Goal: Task Accomplishment & Management: Use online tool/utility

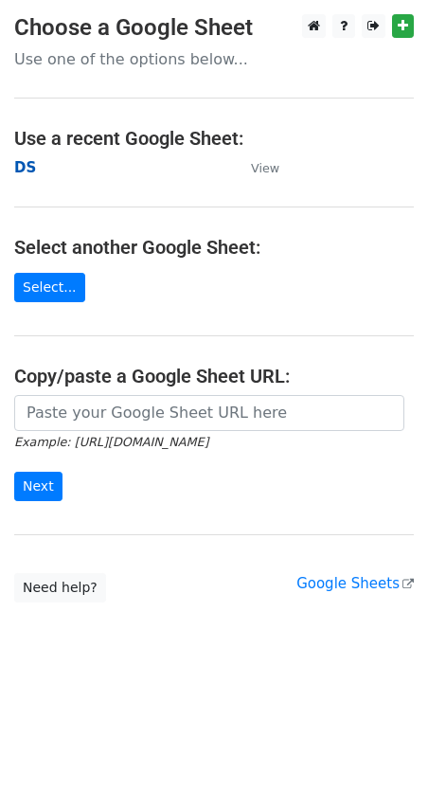
click at [24, 167] on strong "DS" at bounding box center [25, 167] width 22 height 17
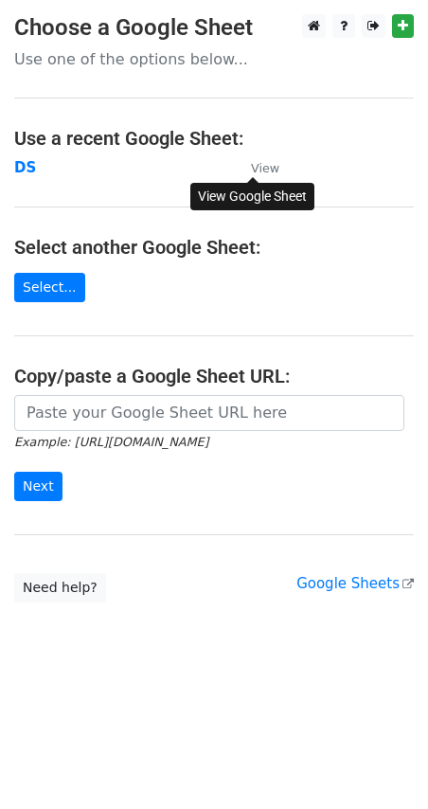
click at [259, 163] on small "View" at bounding box center [265, 168] width 28 height 14
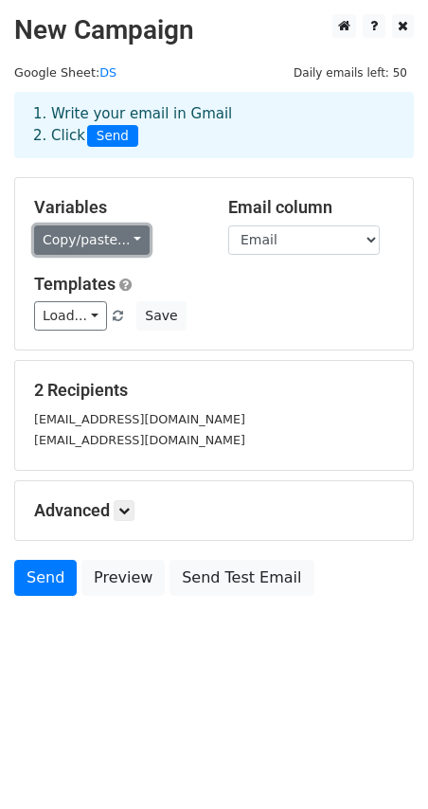
click at [108, 242] on link "Copy/paste..." at bounding box center [92, 239] width 116 height 29
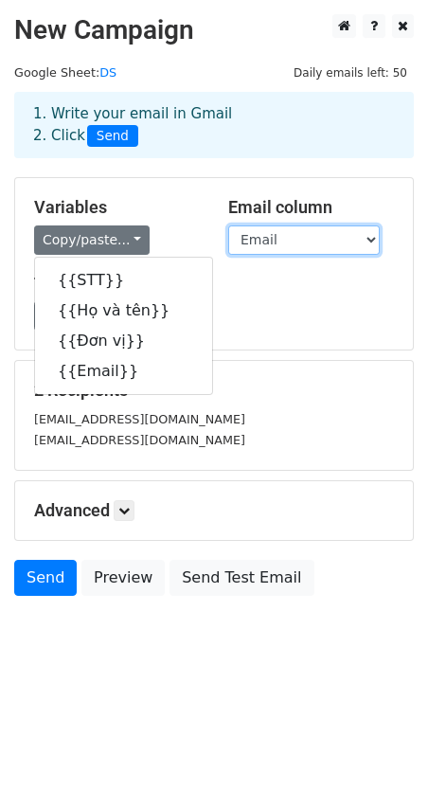
click at [277, 240] on select "STT Họ và tên Đơn vị Email" at bounding box center [304, 239] width 152 height 29
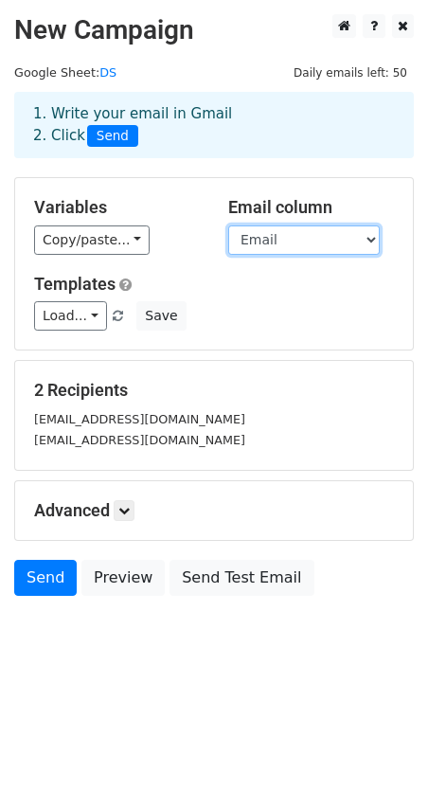
click at [228, 225] on select "STT Họ và tên Đơn vị Email" at bounding box center [304, 239] width 152 height 29
click at [213, 280] on h5 "Templates" at bounding box center [214, 284] width 360 height 21
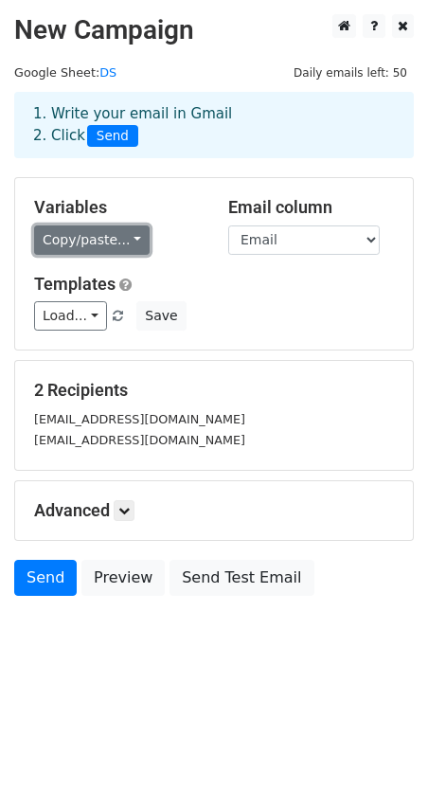
click at [97, 243] on link "Copy/paste..." at bounding box center [92, 239] width 116 height 29
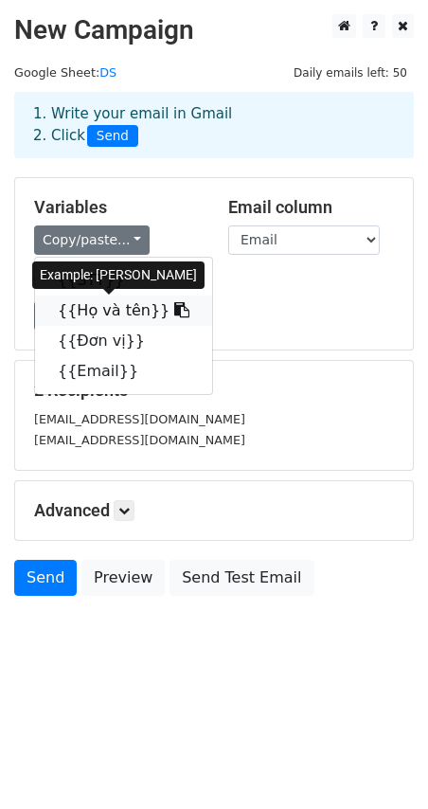
click at [97, 314] on link "{{Họ và tên}}" at bounding box center [123, 311] width 177 height 30
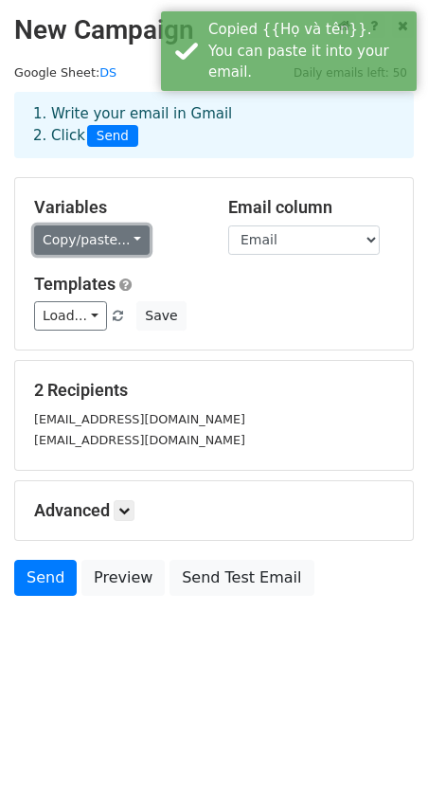
click at [123, 245] on link "Copy/paste..." at bounding box center [92, 239] width 116 height 29
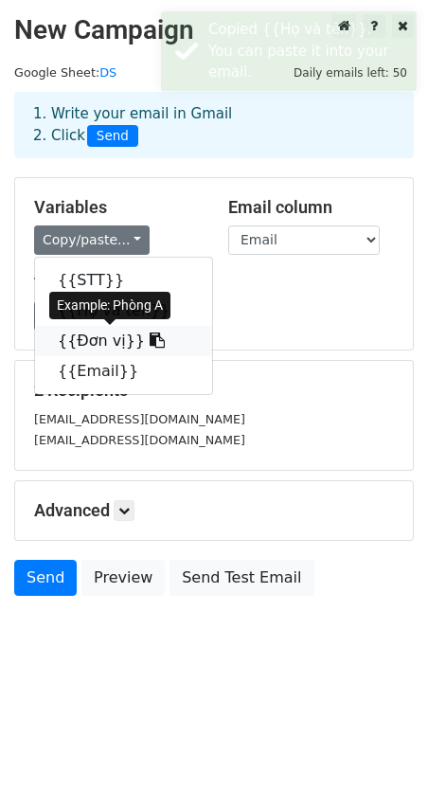
click at [91, 334] on link "{{Đơn vị}}" at bounding box center [123, 341] width 177 height 30
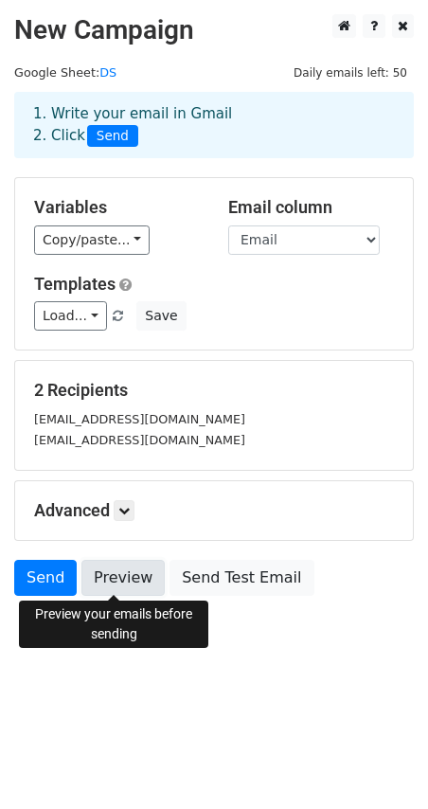
click at [121, 580] on link "Preview" at bounding box center [122, 578] width 83 height 36
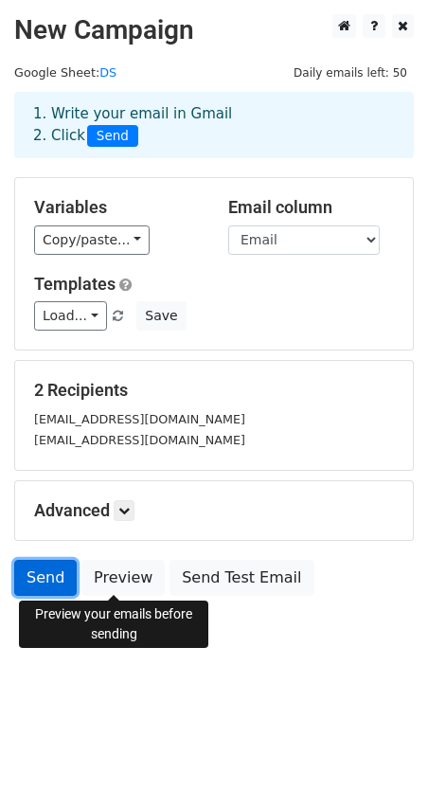
click at [48, 575] on link "Send" at bounding box center [45, 578] width 63 height 36
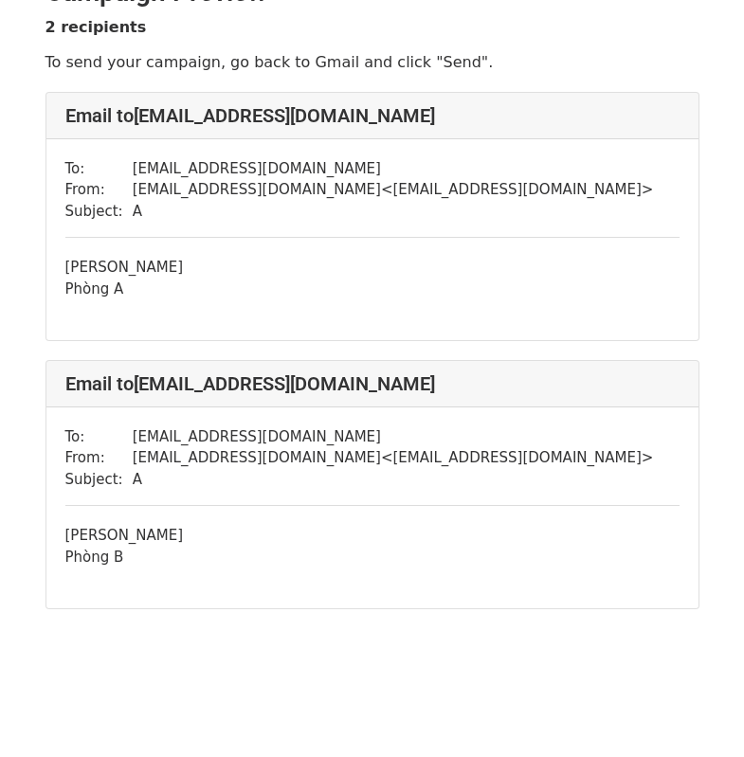
scroll to position [66, 0]
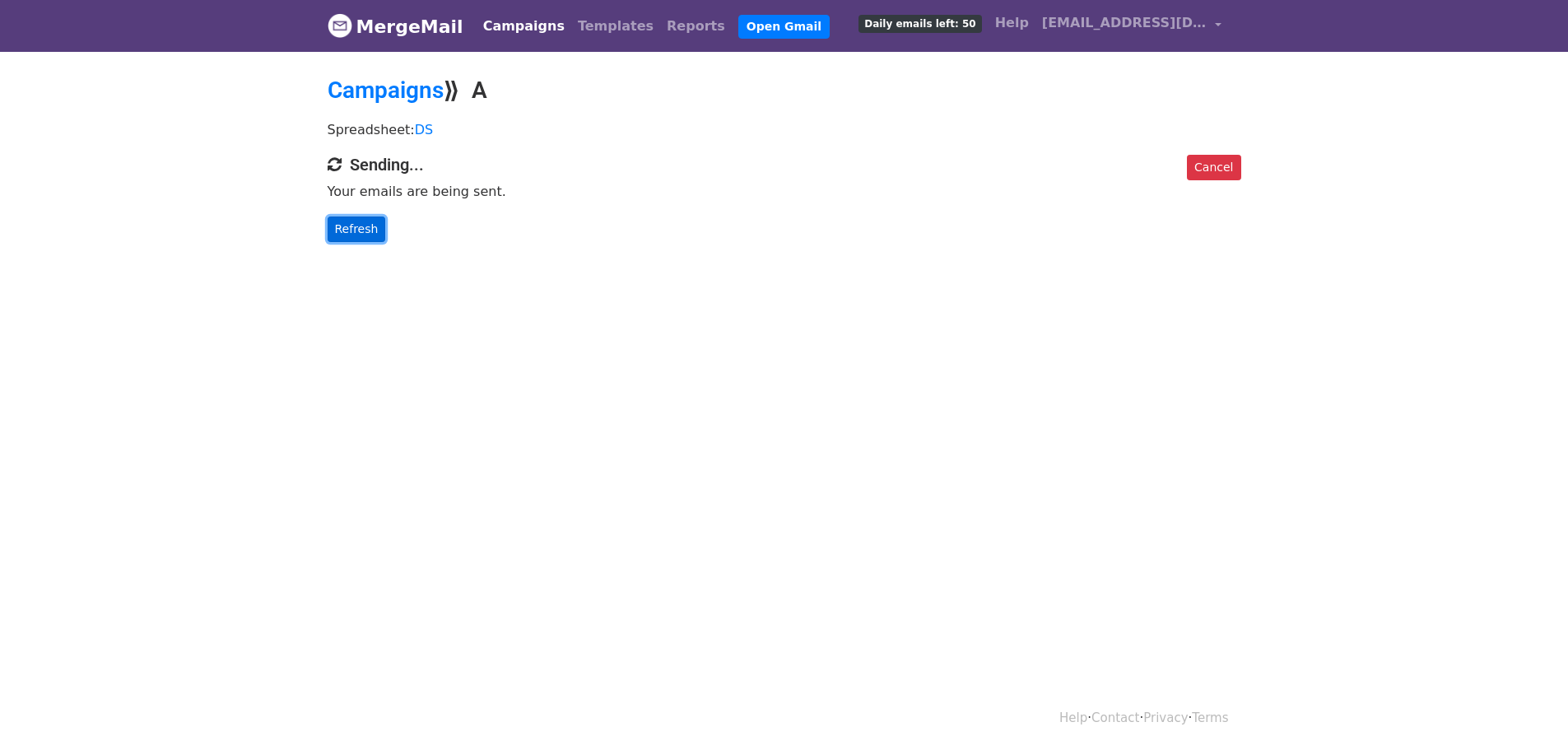
click at [346, 224] on link "Refresh" at bounding box center [356, 229] width 58 height 25
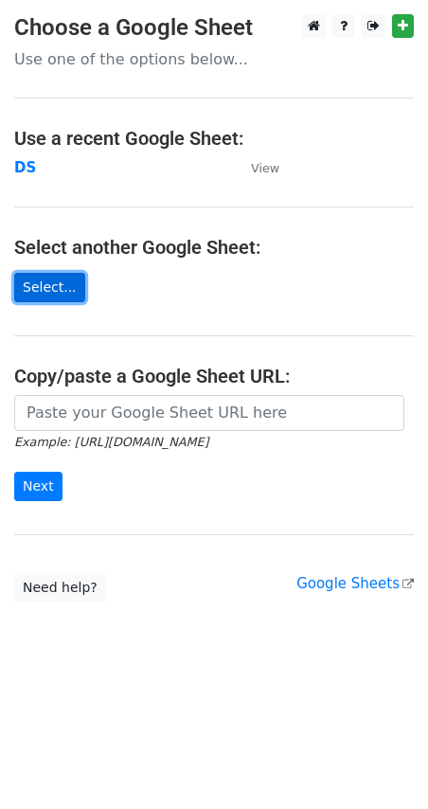
click at [48, 291] on link "Select..." at bounding box center [49, 287] width 71 height 29
click at [44, 287] on link "Select..." at bounding box center [49, 287] width 71 height 29
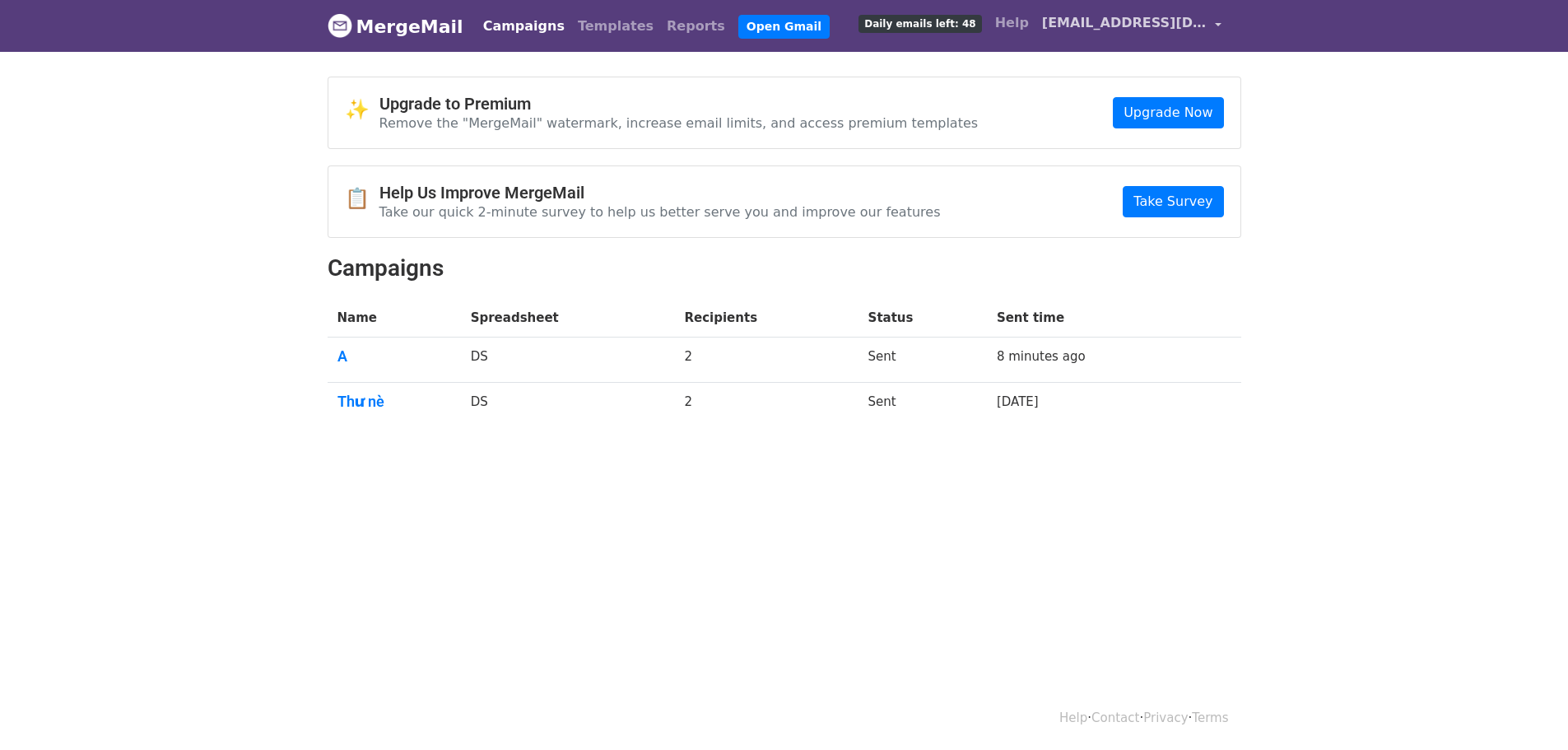
click at [1118, 24] on span "[EMAIL_ADDRESS][DOMAIN_NAME]" at bounding box center [1123, 23] width 164 height 20
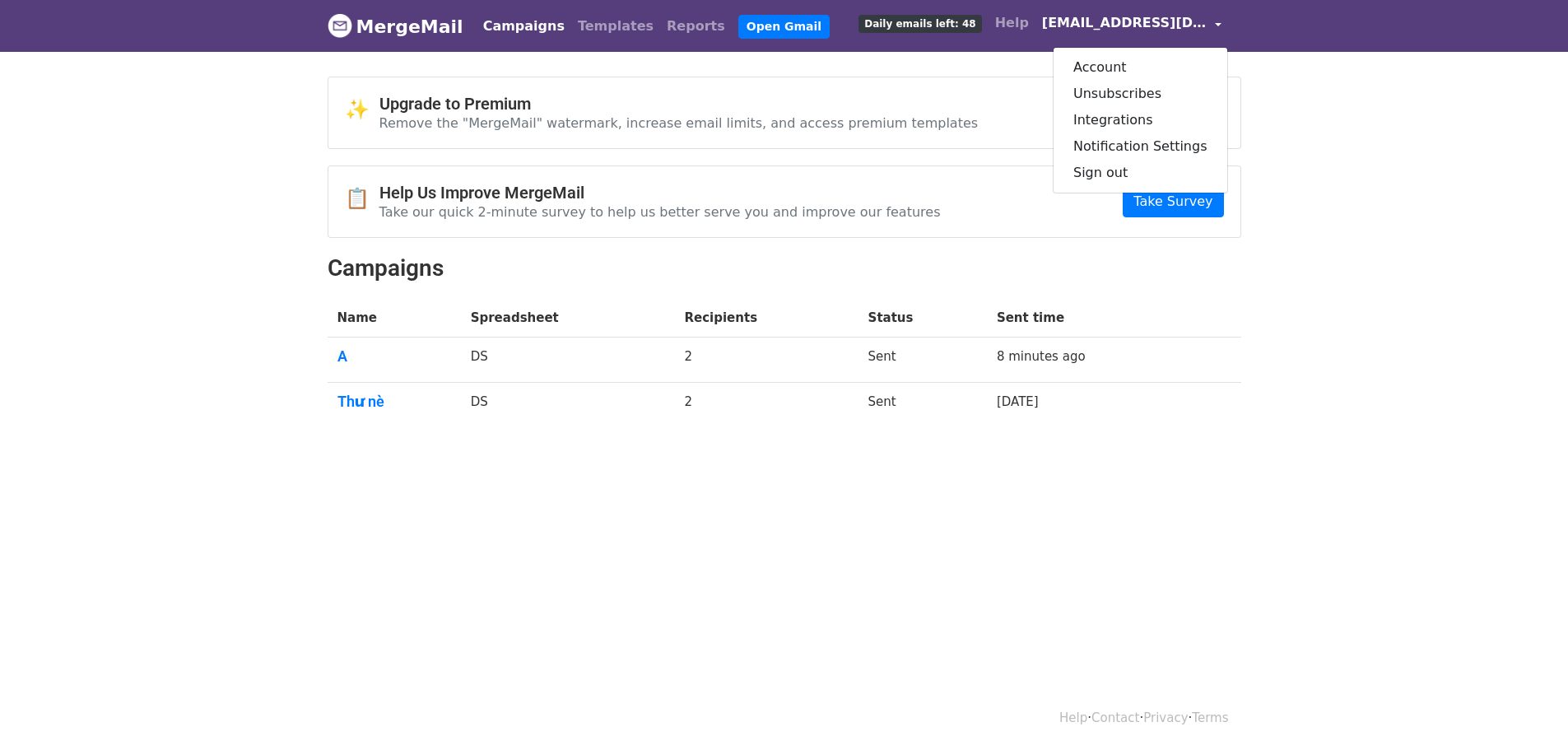
click at [1406, 123] on body "MergeMail Campaigns Templates Reports Open Gmail Daily emails left: 48 Help [EM…" at bounding box center [784, 253] width 1568 height 506
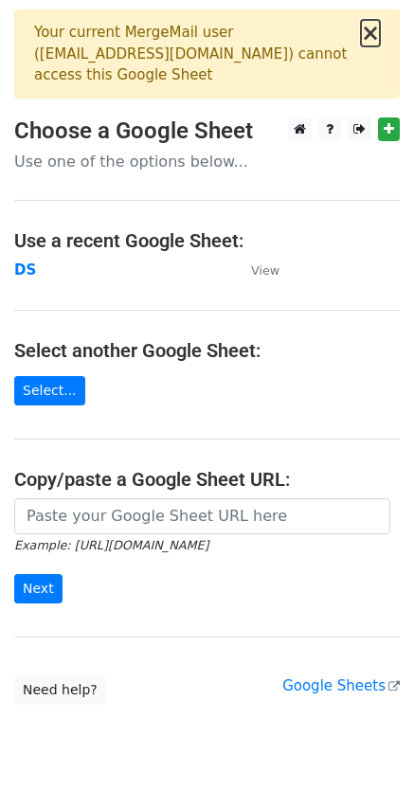
click at [372, 34] on button "×" at bounding box center [370, 33] width 19 height 23
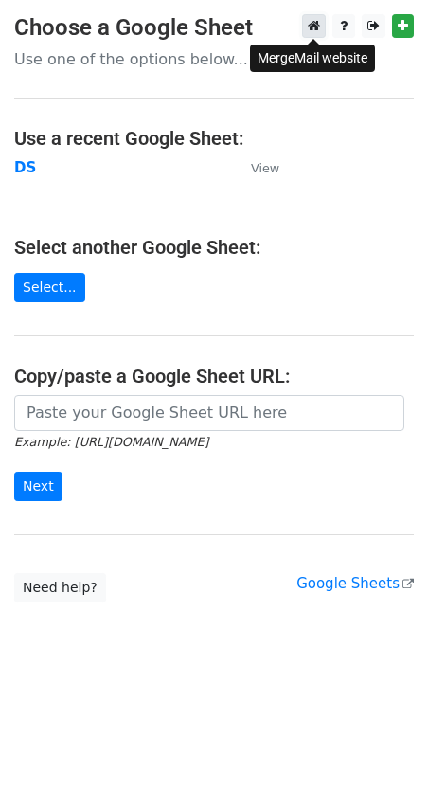
click at [317, 29] on icon at bounding box center [314, 25] width 12 height 13
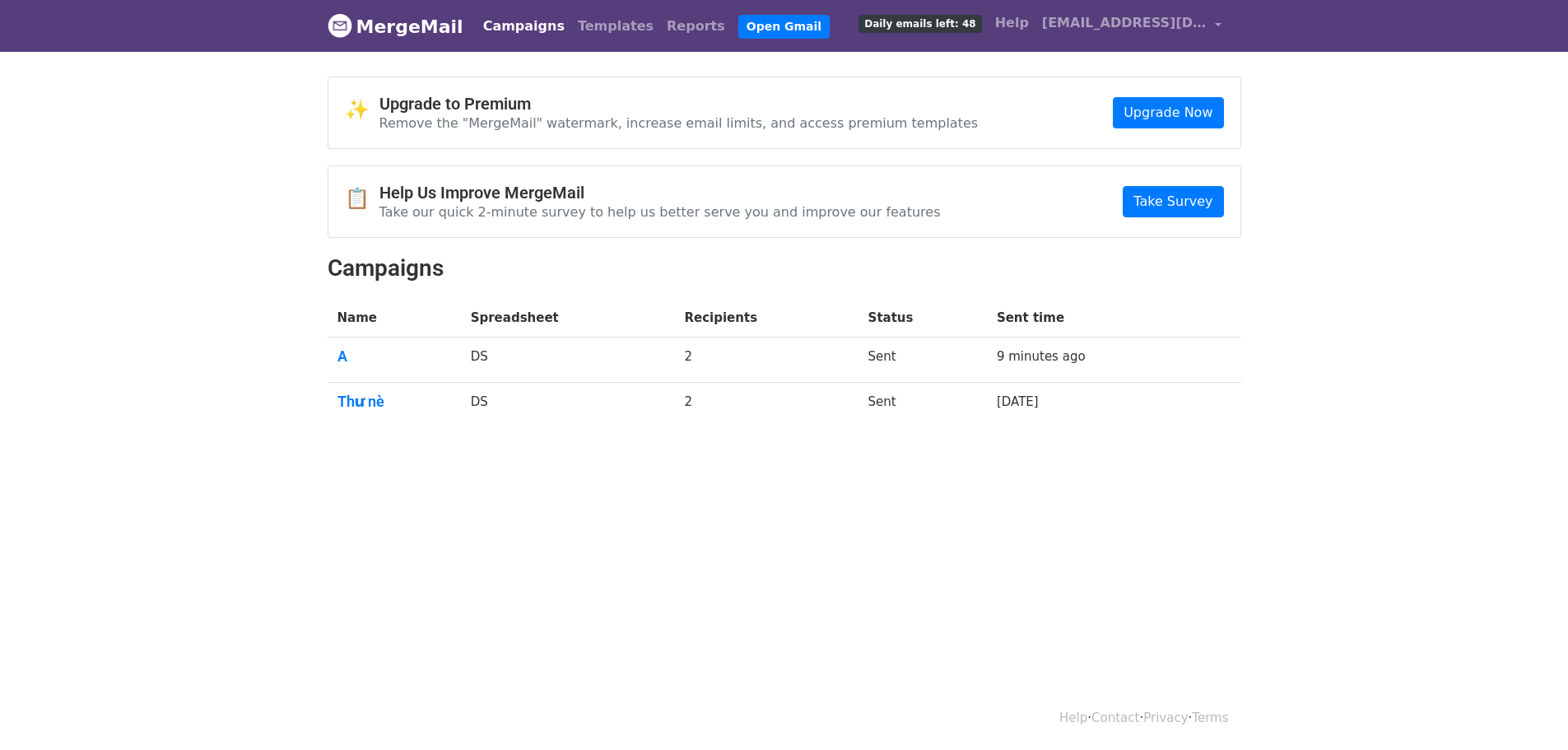
click at [1218, 21] on link "[EMAIL_ADDRESS][DOMAIN_NAME]" at bounding box center [1132, 26] width 193 height 39
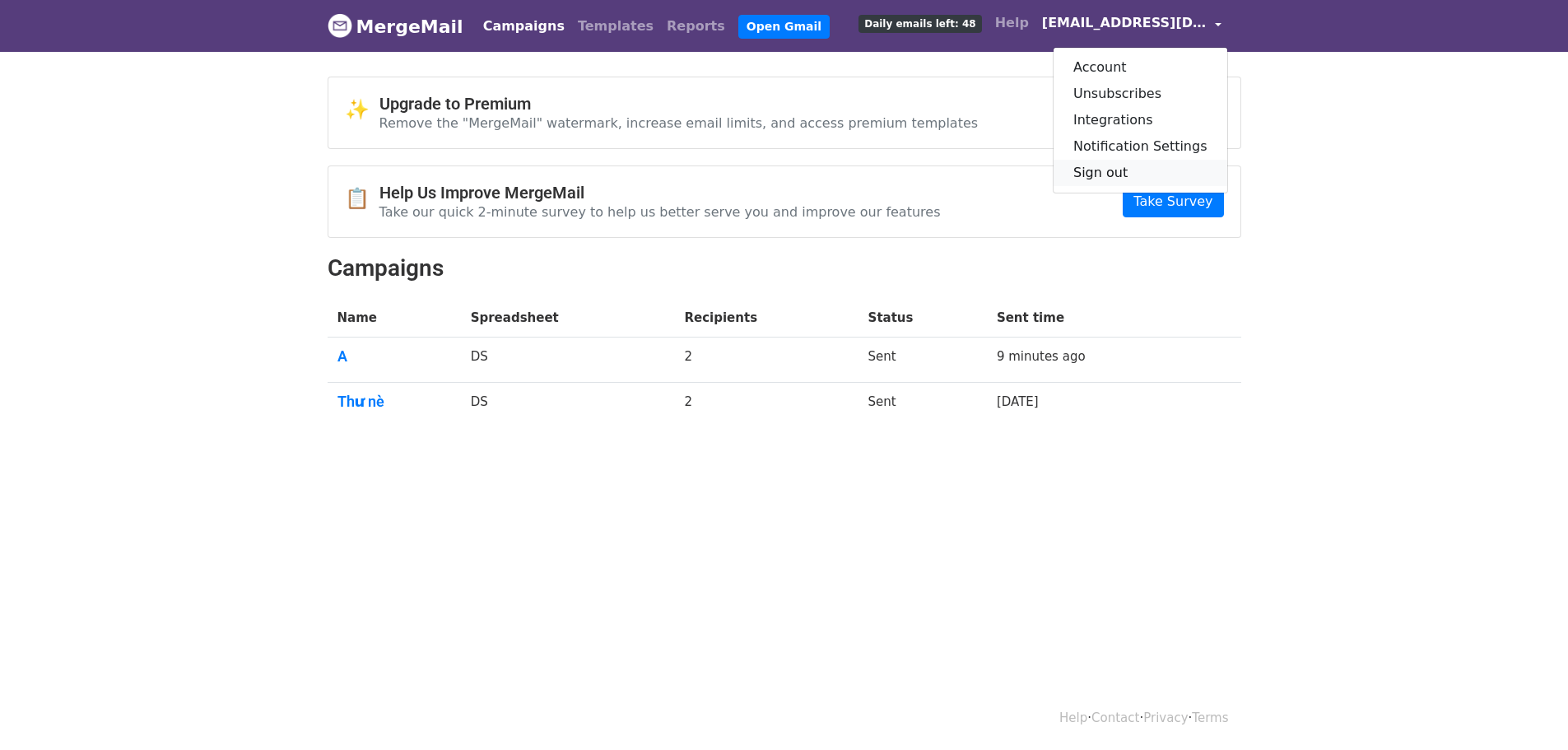
click at [1122, 170] on link "Sign out" at bounding box center [1141, 173] width 174 height 26
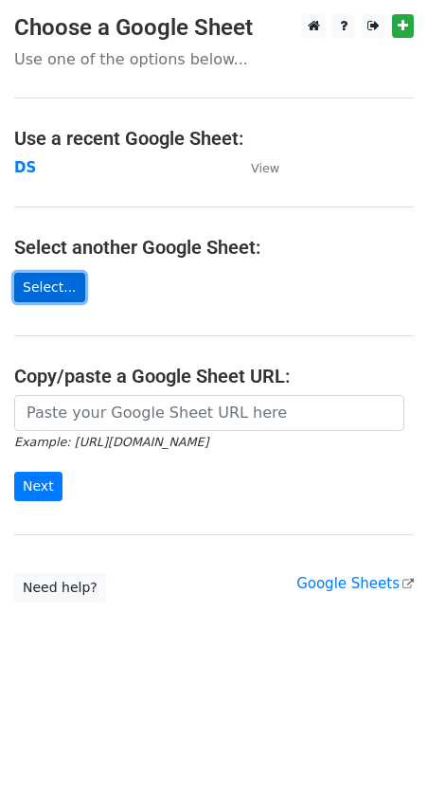
click at [50, 291] on link "Select..." at bounding box center [49, 287] width 71 height 29
